Goal: Transaction & Acquisition: Book appointment/travel/reservation

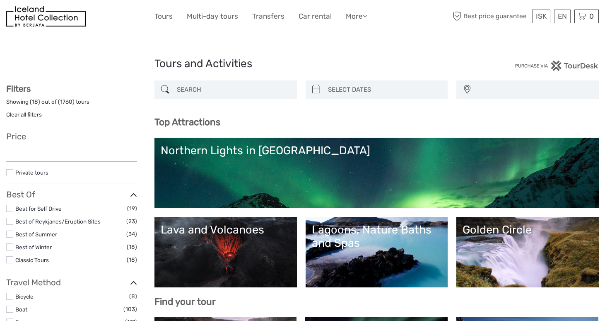
select select
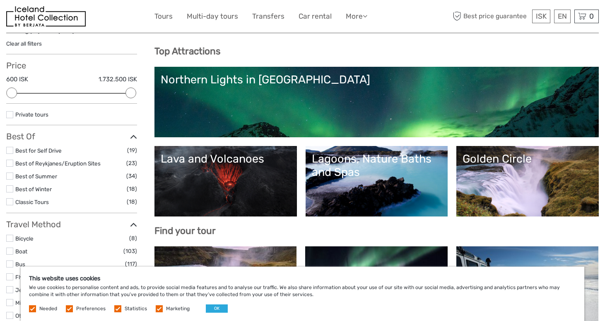
click at [390, 160] on div "Lagoons, Nature Baths and Spas" at bounding box center [377, 165] width 130 height 27
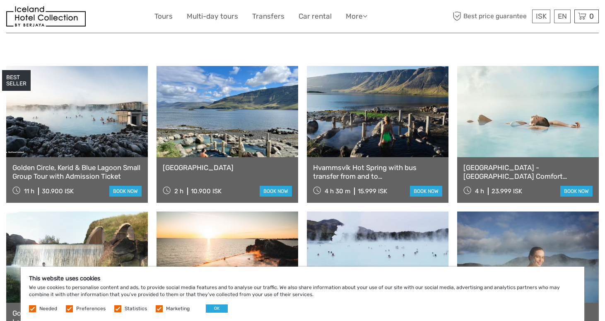
scroll to position [322, 0]
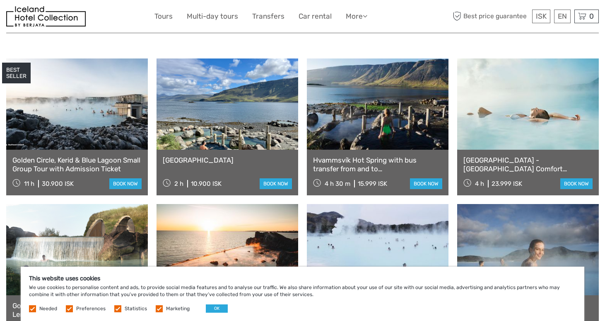
click at [525, 162] on link "[GEOGRAPHIC_DATA] - [GEOGRAPHIC_DATA] Comfort including admission" at bounding box center [528, 164] width 129 height 17
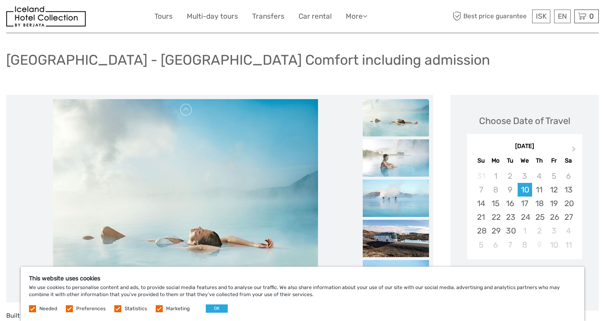
scroll to position [44, 0]
click at [218, 306] on button "OK" at bounding box center [217, 308] width 22 height 8
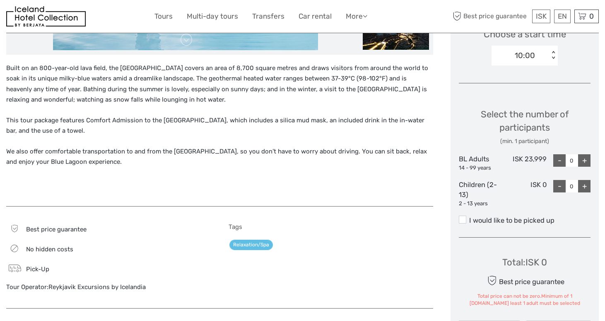
scroll to position [271, 0]
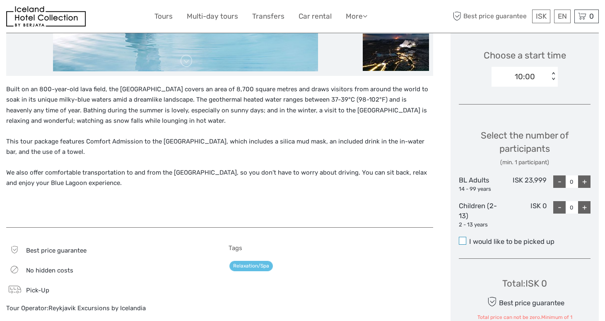
click at [462, 240] on span at bounding box center [462, 240] width 7 height 7
click at [470, 238] on input "I would like to be picked up" at bounding box center [470, 238] width 0 height 0
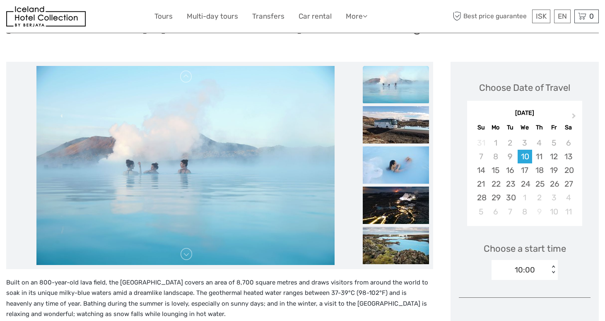
scroll to position [77, 0]
click at [572, 119] on button "Next Month" at bounding box center [575, 117] width 13 height 13
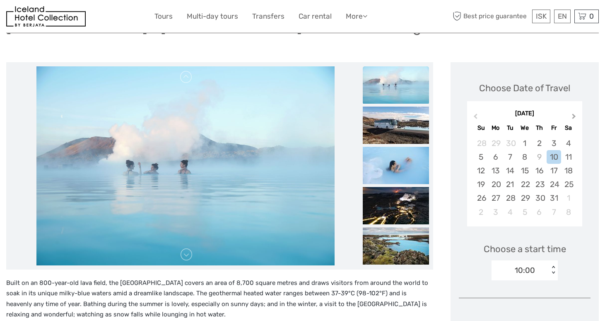
click at [572, 118] on button "Next Month" at bounding box center [575, 117] width 13 height 13
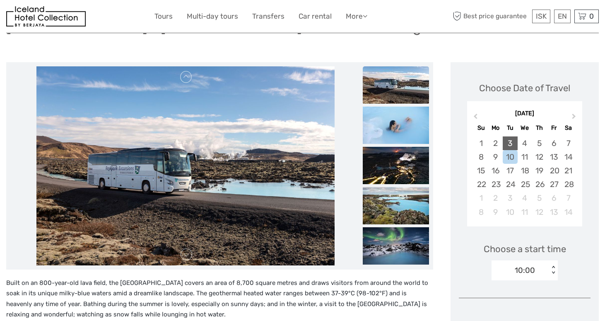
click at [512, 141] on div "3" at bounding box center [510, 143] width 15 height 14
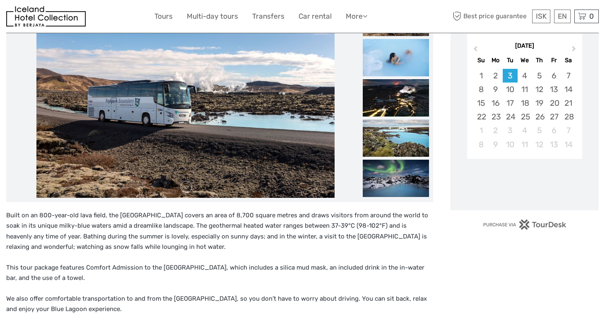
scroll to position [174, 0]
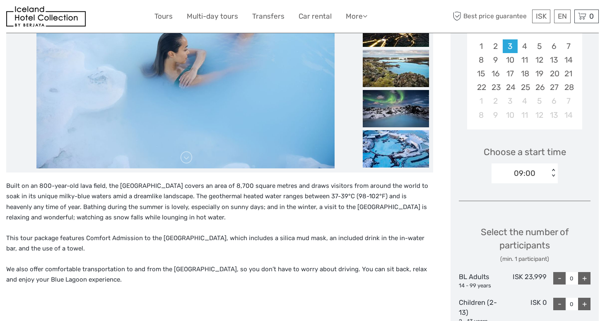
click at [552, 170] on div "< >" at bounding box center [553, 173] width 7 height 9
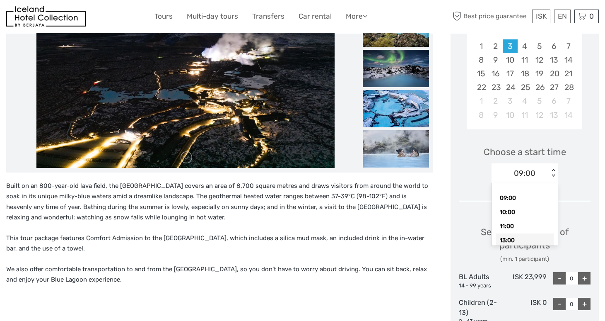
click at [522, 239] on div "13:00" at bounding box center [525, 240] width 58 height 14
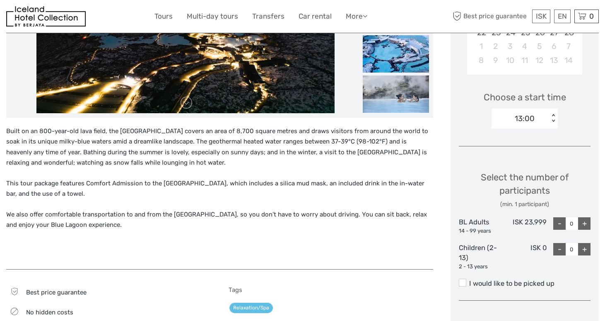
scroll to position [234, 0]
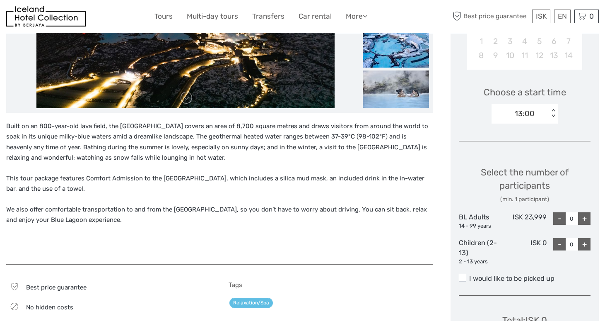
click at [586, 216] on div "+" at bounding box center [585, 218] width 12 height 12
click at [586, 217] on div "+" at bounding box center [585, 218] width 12 height 12
type input "2"
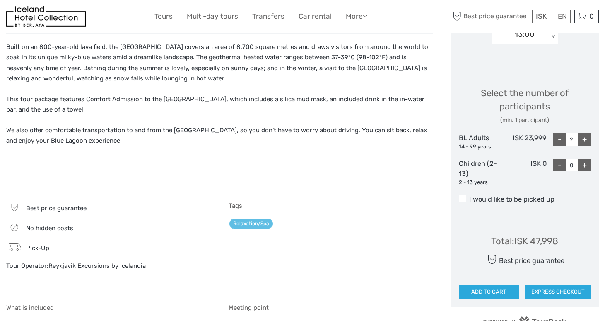
scroll to position [341, 0]
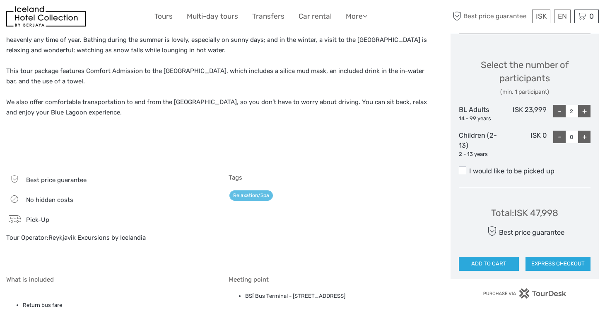
click at [467, 170] on label "I would like to be picked up" at bounding box center [525, 171] width 132 height 10
click at [470, 168] on input "I would like to be picked up" at bounding box center [470, 168] width 0 height 0
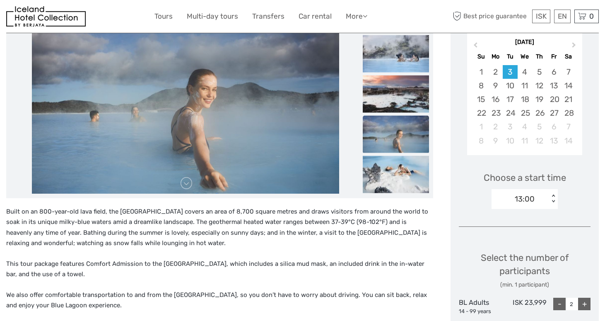
scroll to position [199, 0]
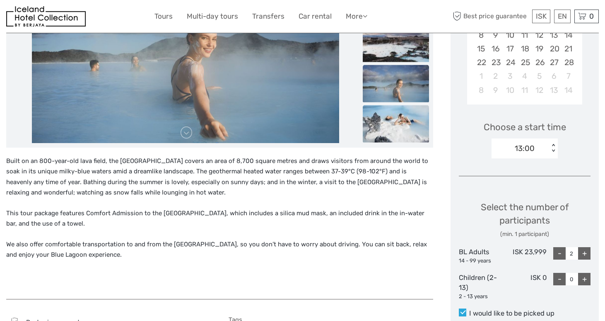
click at [386, 136] on img at bounding box center [396, 123] width 66 height 37
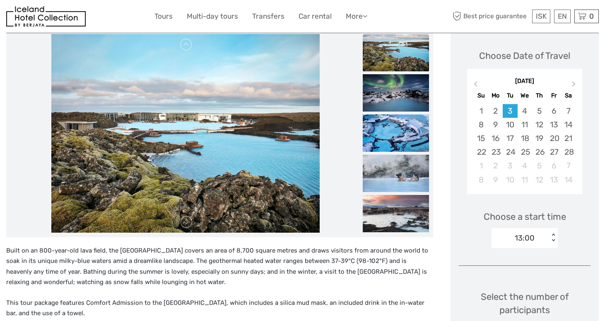
scroll to position [101, 0]
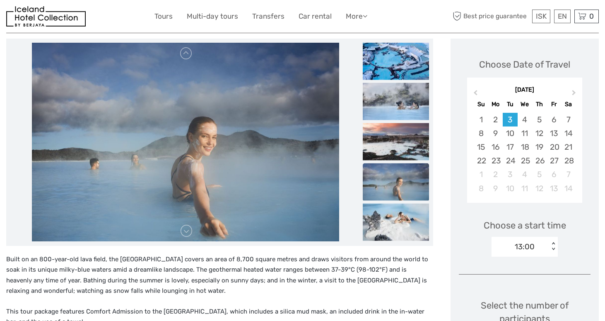
click at [119, 7] on div at bounding box center [80, 16] width 148 height 20
